Goal: Transaction & Acquisition: Purchase product/service

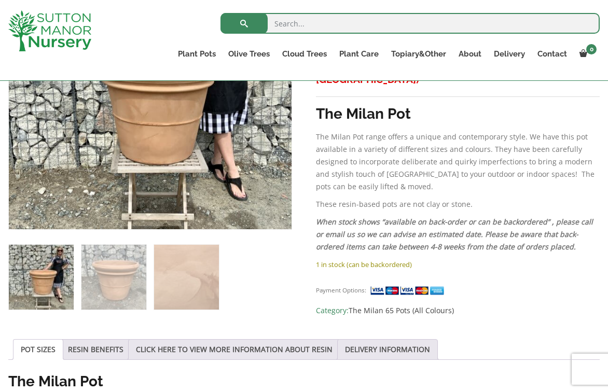
scroll to position [294, 0]
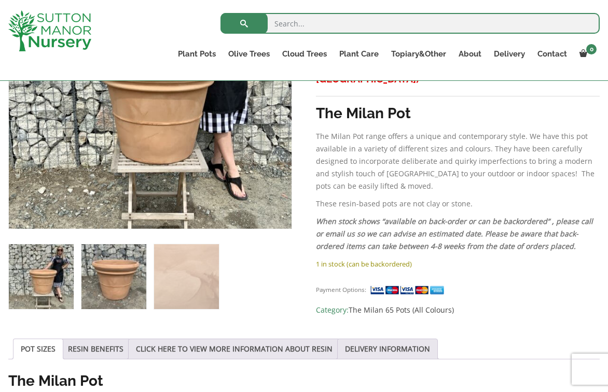
click at [107, 280] on img at bounding box center [113, 276] width 65 height 65
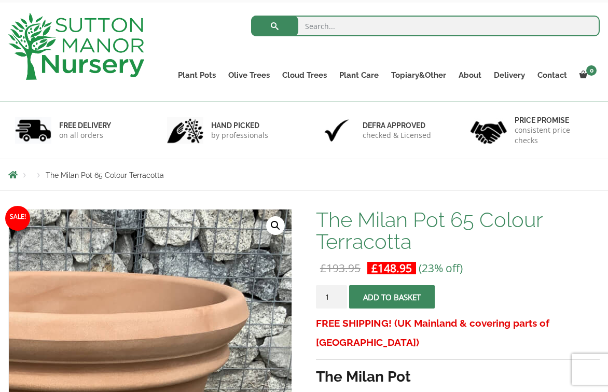
scroll to position [0, 0]
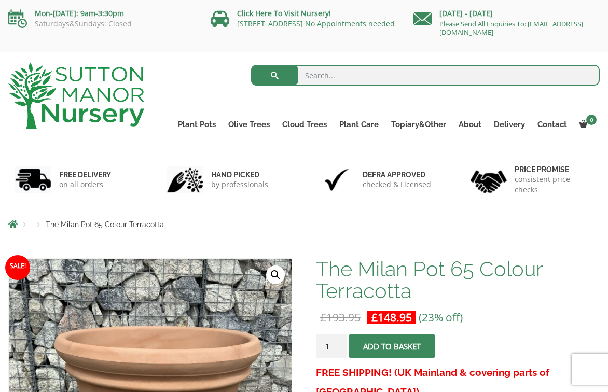
click at [319, 71] on input "search" at bounding box center [425, 75] width 349 height 21
type input "large planty pots"
click at [251, 65] on button "submit" at bounding box center [274, 75] width 47 height 21
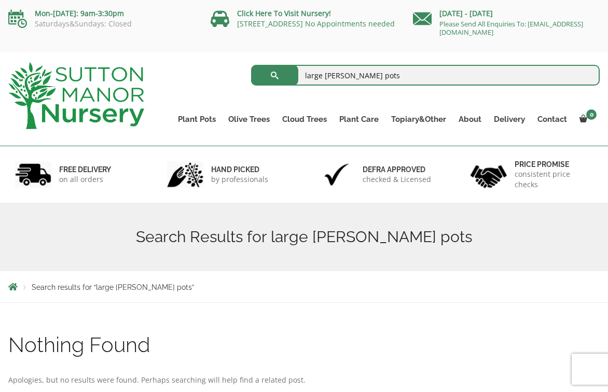
click at [344, 76] on input "large planty pots" at bounding box center [425, 75] width 349 height 21
type input "large plant pots"
click at [251, 65] on button "submit" at bounding box center [274, 75] width 47 height 21
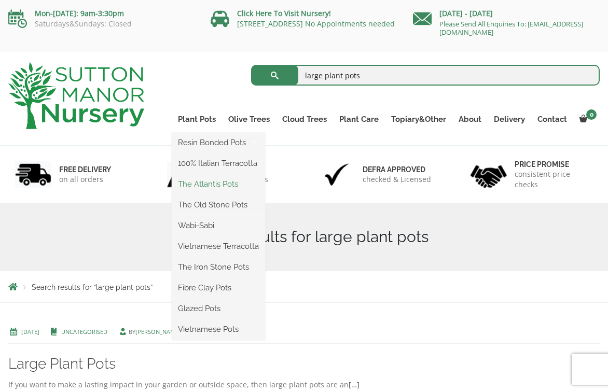
click at [215, 182] on link "The Atlantis Pots" at bounding box center [218, 184] width 93 height 16
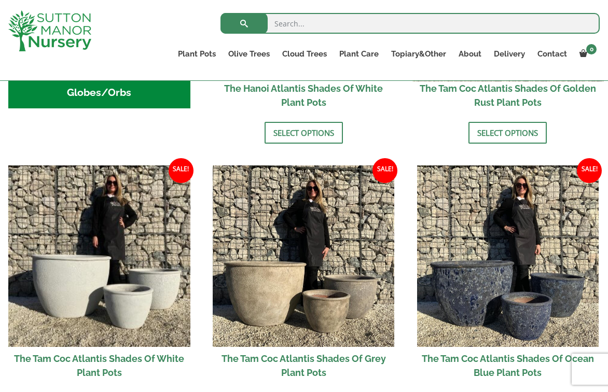
scroll to position [550, 0]
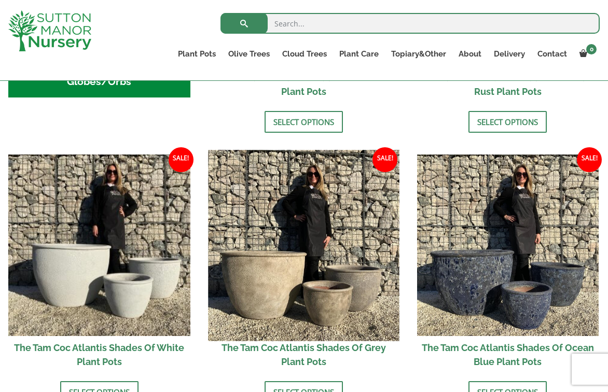
click at [301, 256] on img at bounding box center [303, 245] width 191 height 191
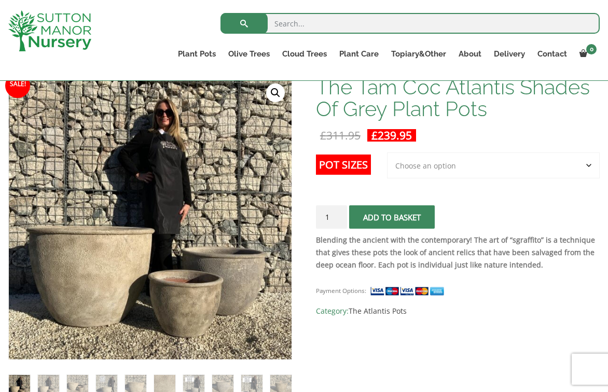
scroll to position [162, 0]
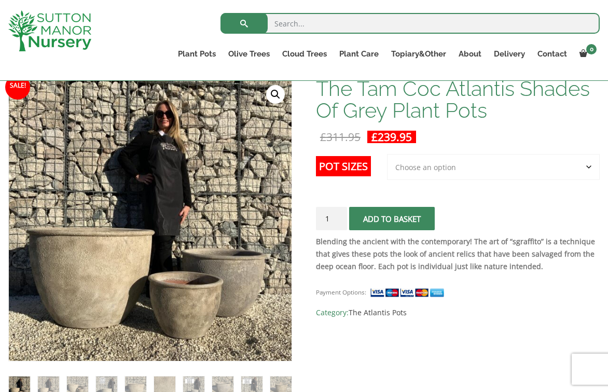
click at [577, 173] on select "Choose an option 3rd to Largest Pot In The Picture" at bounding box center [493, 167] width 213 height 26
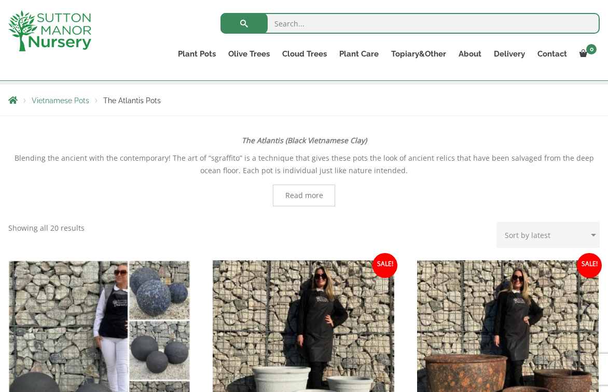
scroll to position [165, 0]
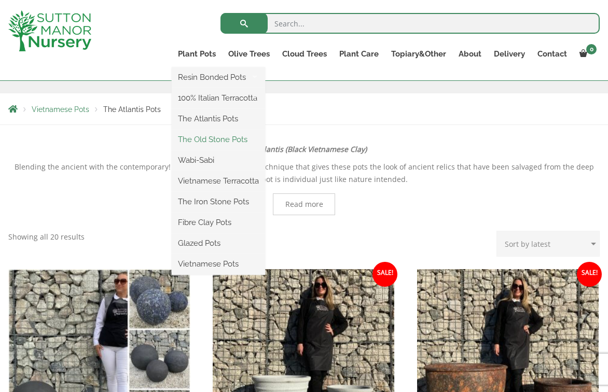
click at [204, 140] on link "The Old Stone Pots" at bounding box center [218, 140] width 93 height 16
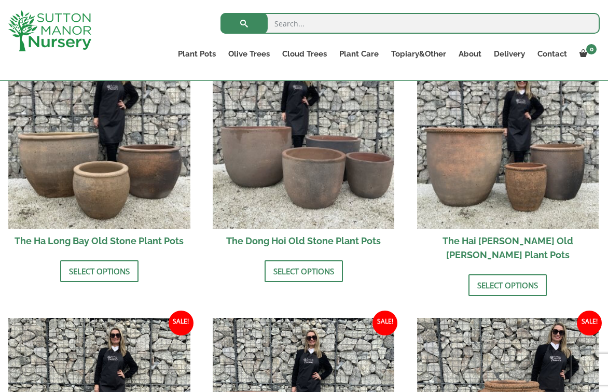
scroll to position [388, 0]
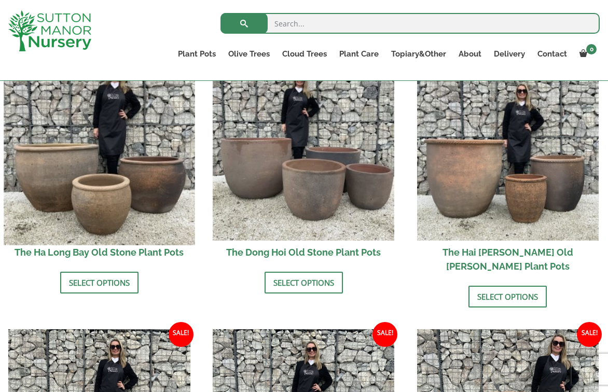
click at [97, 171] on img at bounding box center [99, 149] width 191 height 191
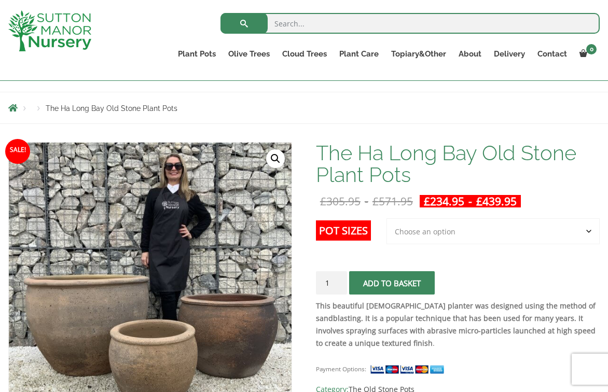
scroll to position [100, 0]
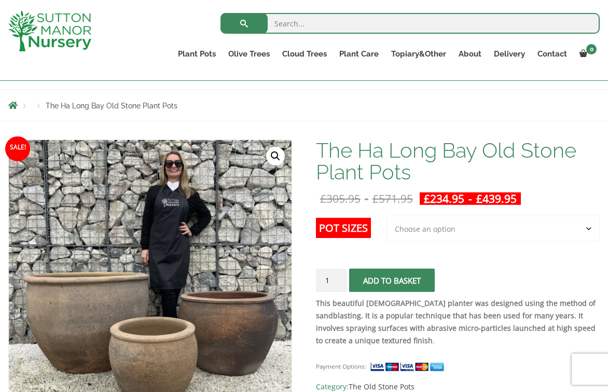
click at [439, 229] on select "Choose an option 3rd to Largest Pot In The Picture 2nd to Largest Pot In The Pi…" at bounding box center [493, 229] width 213 height 26
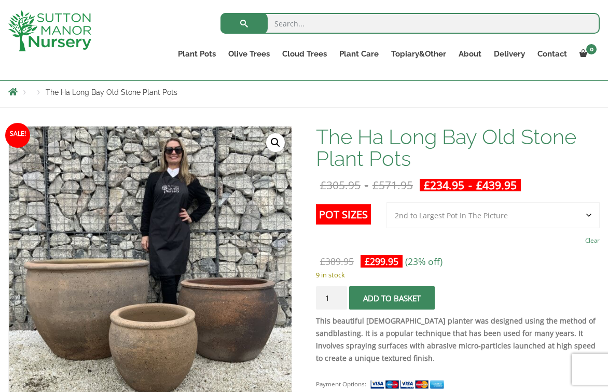
scroll to position [148, 0]
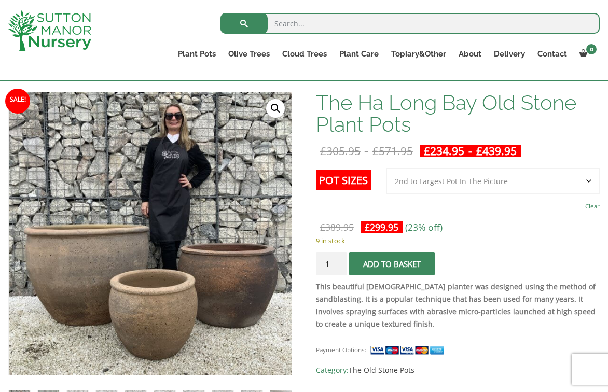
click at [571, 183] on select "Choose an option 3rd to Largest Pot In The Picture 2nd to Largest Pot In The Pi…" at bounding box center [493, 181] width 213 height 26
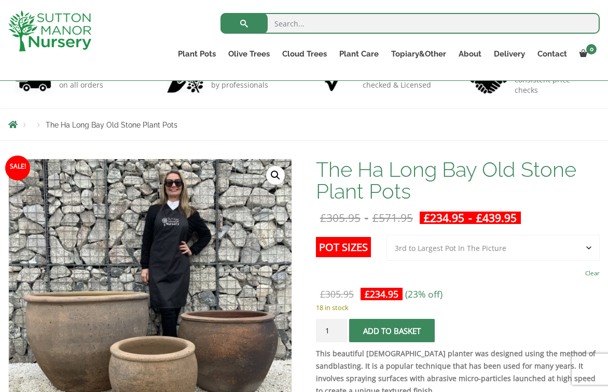
scroll to position [88, 0]
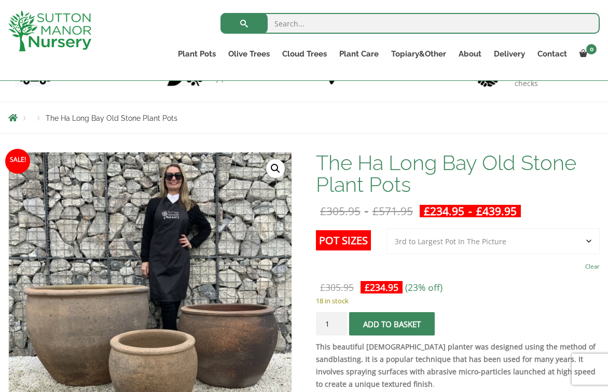
click at [591, 243] on select "Choose an option 3rd to Largest Pot In The Picture 2nd to Largest Pot In The Pi…" at bounding box center [493, 241] width 213 height 26
select select "2nd to Largest Pot In The Picture"
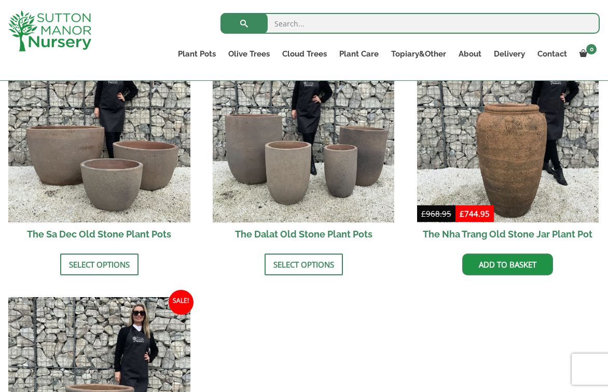
scroll to position [631, 0]
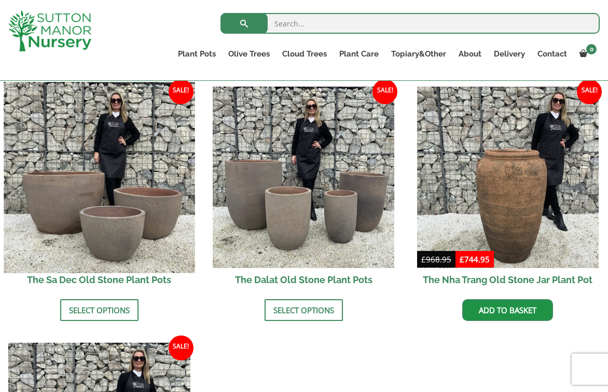
click at [111, 186] on img at bounding box center [99, 177] width 191 height 191
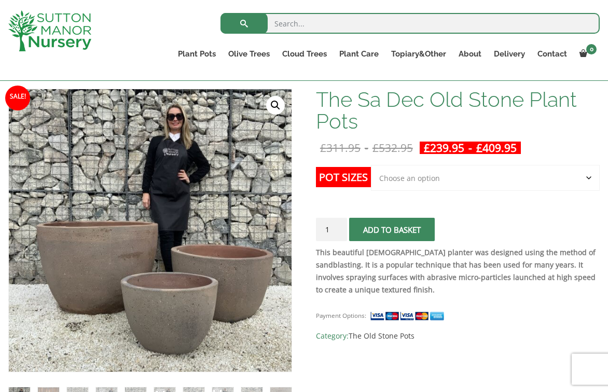
scroll to position [152, 0]
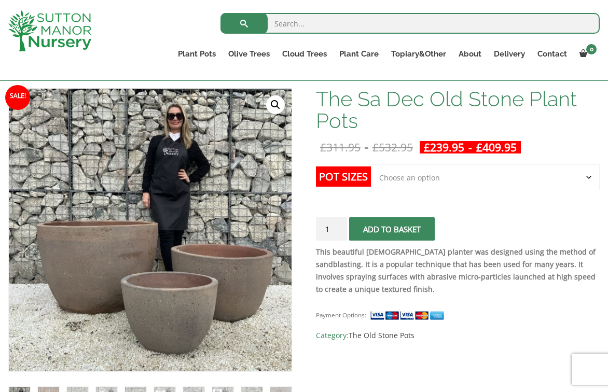
click at [592, 178] on select "Choose an option Click here to buy the 3rd to Largest Pot In The Picture Click …" at bounding box center [485, 178] width 229 height 26
select select "Click here to buy the 2nd to Largest Pot In The Picture"
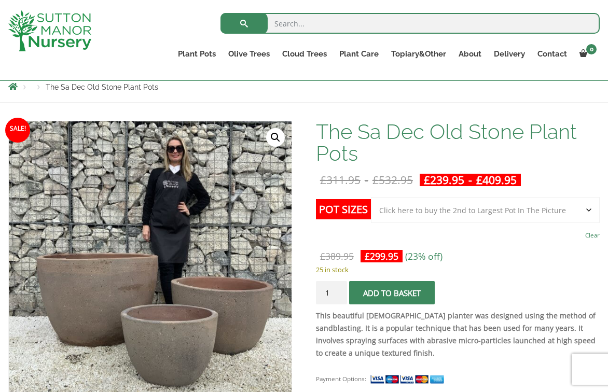
scroll to position [0, 0]
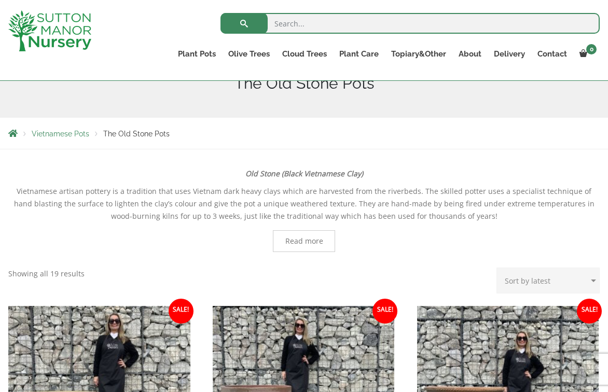
scroll to position [121, 0]
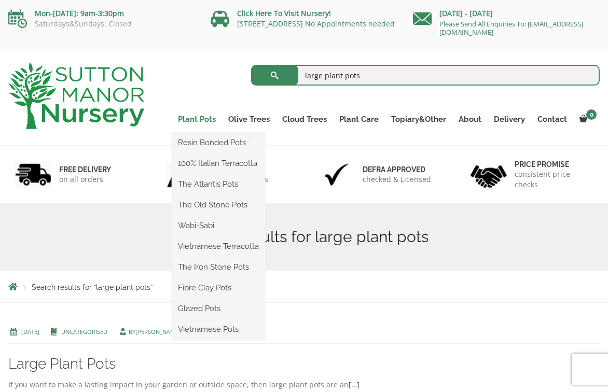
click at [197, 119] on link "Plant Pots" at bounding box center [197, 119] width 50 height 15
click at [206, 332] on link "Vietnamese Pots" at bounding box center [218, 330] width 93 height 16
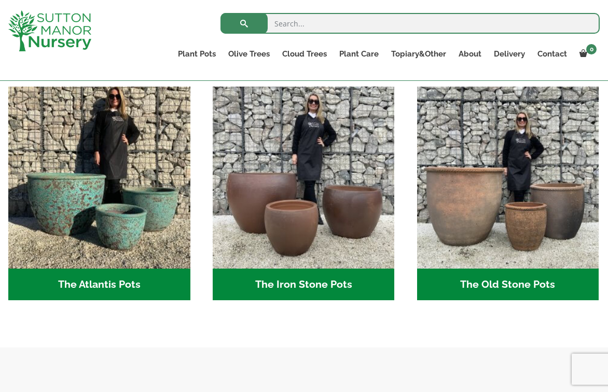
scroll to position [540, 0]
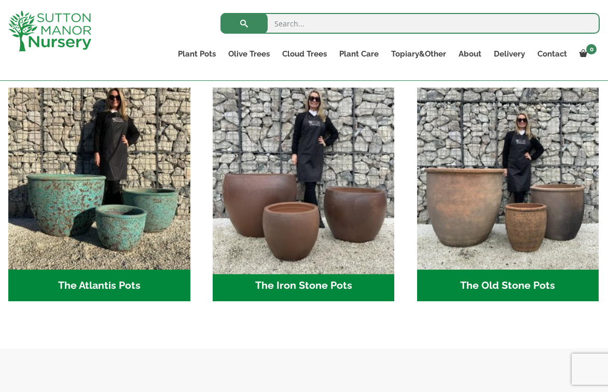
click at [309, 195] on img "Visit product category The Iron Stone Pots" at bounding box center [303, 179] width 191 height 191
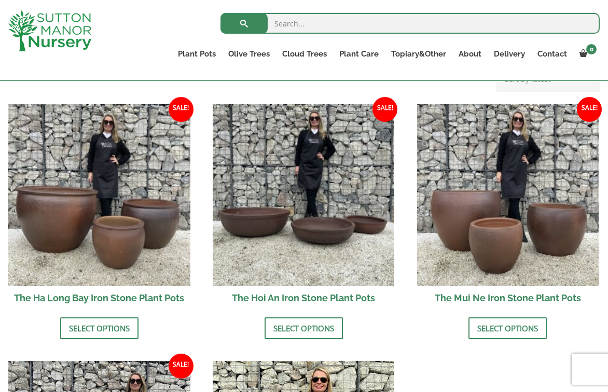
scroll to position [350, 0]
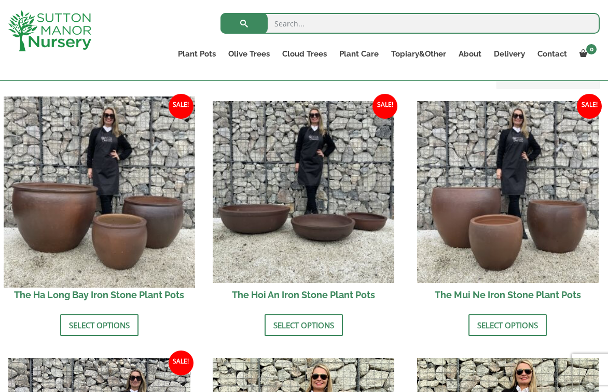
click at [101, 207] on img at bounding box center [99, 192] width 191 height 191
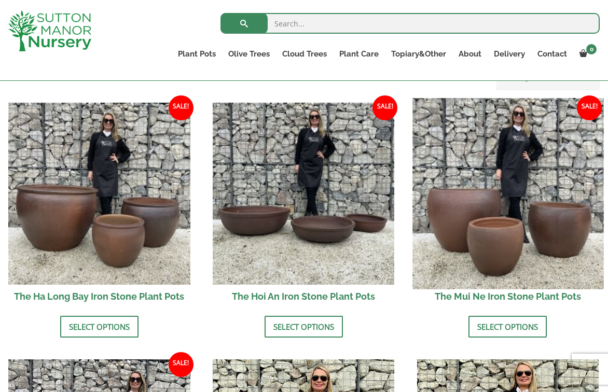
click at [486, 209] on img at bounding box center [508, 193] width 191 height 191
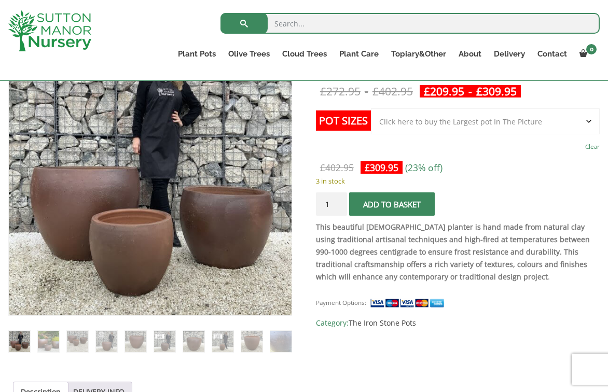
scroll to position [207, 0]
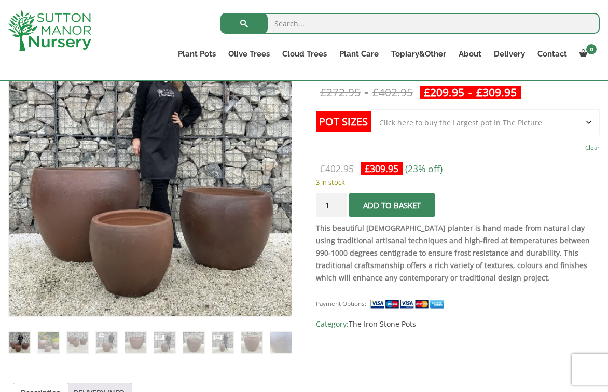
click at [547, 124] on select "Choose an option Click here to buy the 3rd to Largest Pot In The Picture Click …" at bounding box center [485, 123] width 229 height 26
select select "Click here to buy the 2nd to Largest Pot In The Picture"
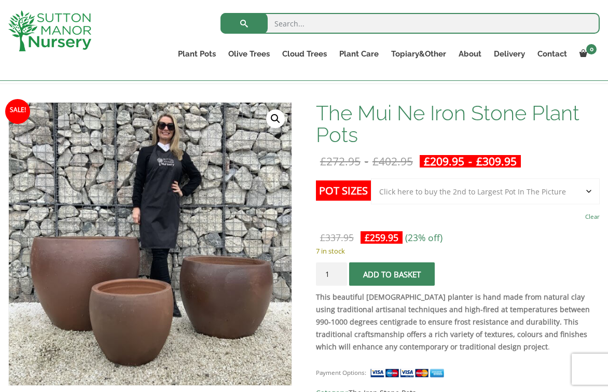
scroll to position [0, 0]
